Goal: Task Accomplishment & Management: Manage account settings

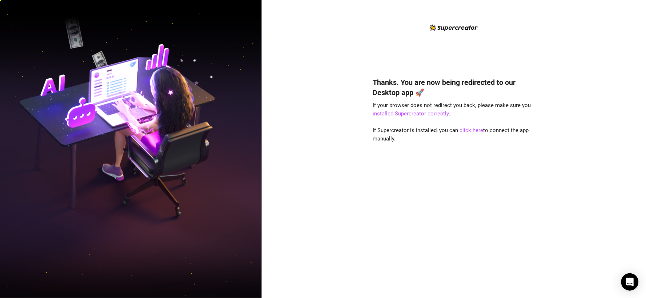
click at [426, 104] on span "If your browser does not redirect you back, please make sure you installed Supe…" at bounding box center [452, 109] width 158 height 15
click at [426, 110] on div "Thanks. You are now being redirected to our Desktop app 🚀 If your browser does …" at bounding box center [454, 177] width 162 height 219
drag, startPoint x: 470, startPoint y: 134, endPoint x: 471, endPoint y: 122, distance: 12.0
click at [470, 133] on div "Thanks. You are now being redirected to our Desktop app 🚀 If your browser does …" at bounding box center [454, 177] width 162 height 219
click at [471, 122] on div "Thanks. You are now being redirected to our Desktop app 🚀 If your browser does …" at bounding box center [454, 177] width 162 height 219
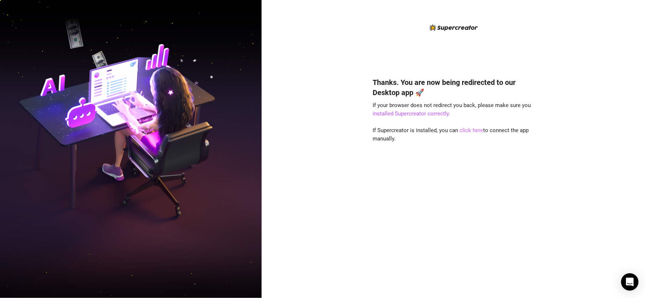
click at [473, 129] on link "click here" at bounding box center [472, 130] width 24 height 7
click at [471, 136] on div "Thanks. You are now being redirected to our Desktop app 🚀 If your browser does …" at bounding box center [454, 177] width 162 height 219
click at [410, 110] on div "Thanks. You are now being redirected to our Desktop app 🚀 If your browser does …" at bounding box center [454, 177] width 162 height 219
click at [412, 112] on link "installed Supercreator correctly" at bounding box center [411, 114] width 76 height 7
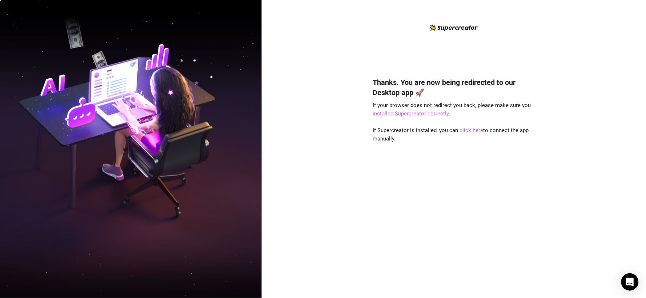
click at [440, 115] on link "installed Supercreator correctly" at bounding box center [411, 114] width 76 height 7
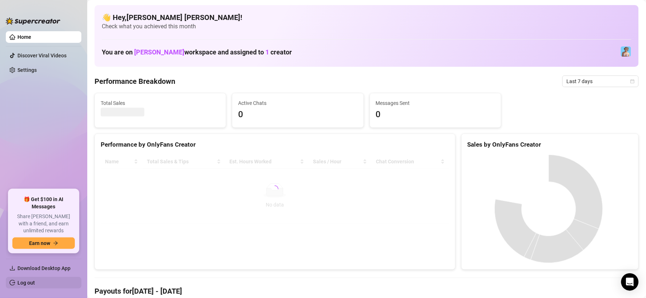
click at [35, 284] on link "Log out" at bounding box center [25, 283] width 17 height 6
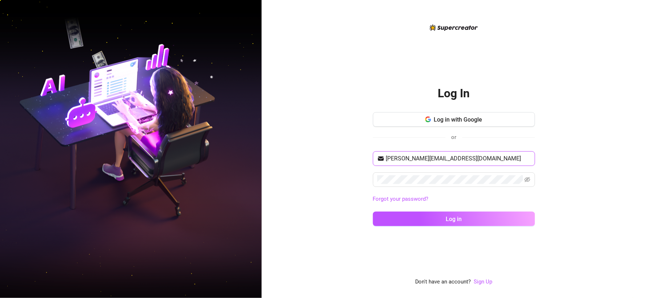
click at [488, 162] on input "[PERSON_NAME][EMAIL_ADDRESS][DOMAIN_NAME]" at bounding box center [458, 158] width 145 height 9
paste input "[PERSON_NAME].valerio321"
type input "[PERSON_NAME][EMAIL_ADDRESS][DOMAIN_NAME]"
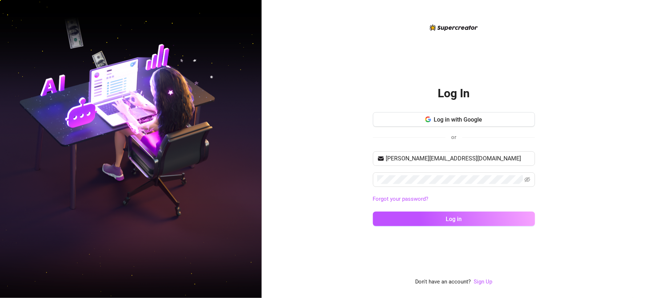
click at [404, 227] on div "[PERSON_NAME][EMAIL_ADDRESS][DOMAIN_NAME] Forgot your password? Log in" at bounding box center [454, 192] width 162 height 81
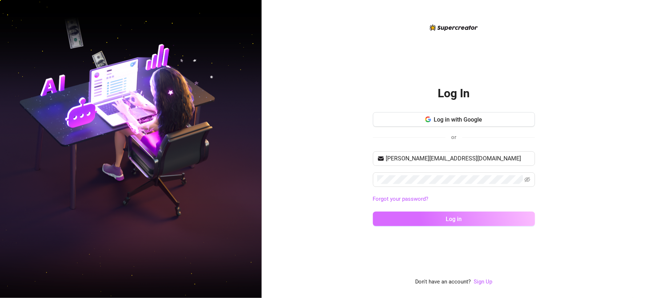
click at [407, 218] on button "Log in" at bounding box center [454, 219] width 162 height 15
